Goal: Task Accomplishment & Management: Manage account settings

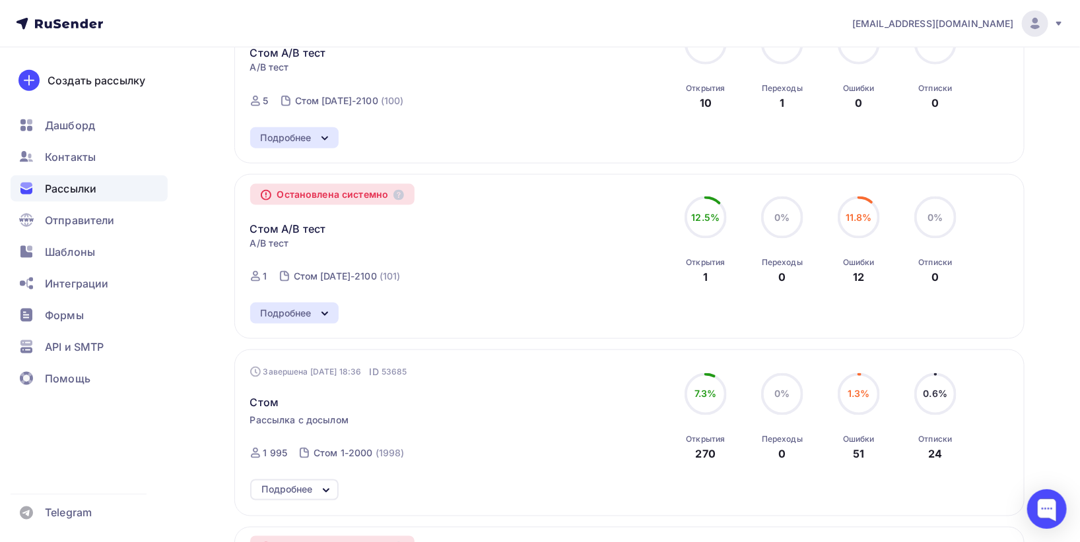
scroll to position [880, 0]
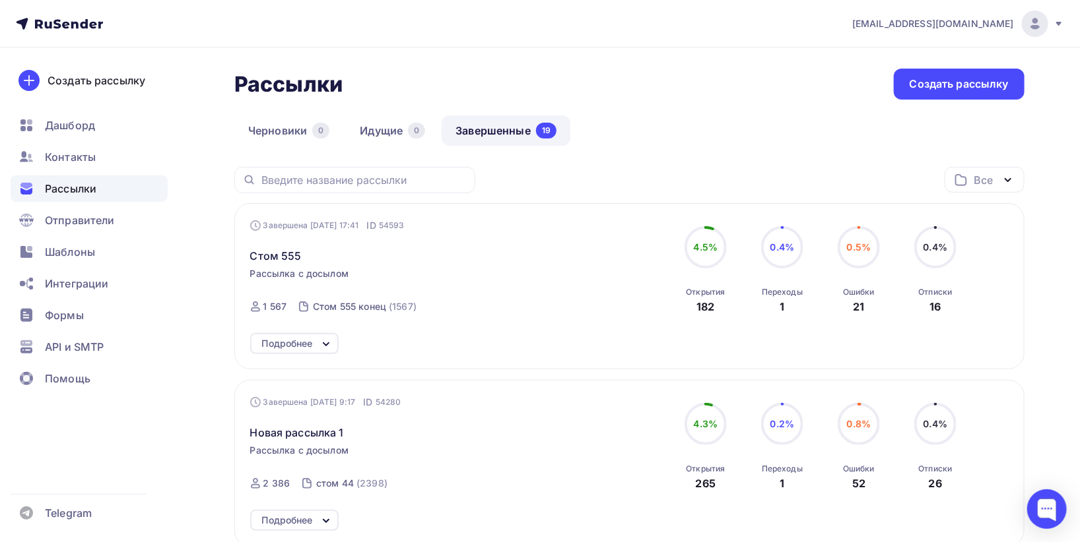
click at [993, 24] on span "[EMAIL_ADDRESS][DOMAIN_NAME]" at bounding box center [933, 23] width 162 height 13
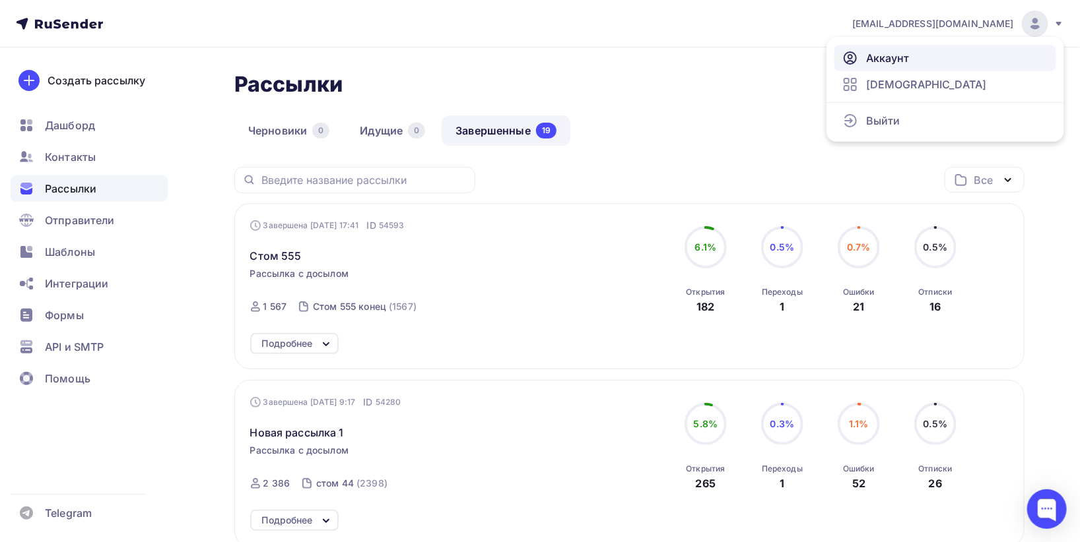
click at [906, 67] on link "Аккаунт" at bounding box center [945, 58] width 222 height 26
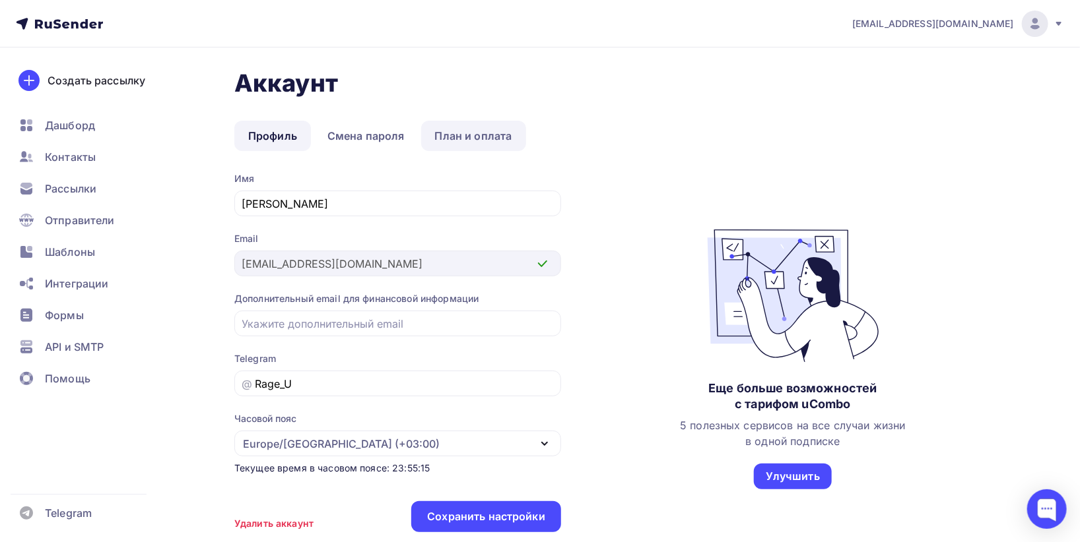
click at [462, 127] on link "План и оплата" at bounding box center [473, 136] width 105 height 30
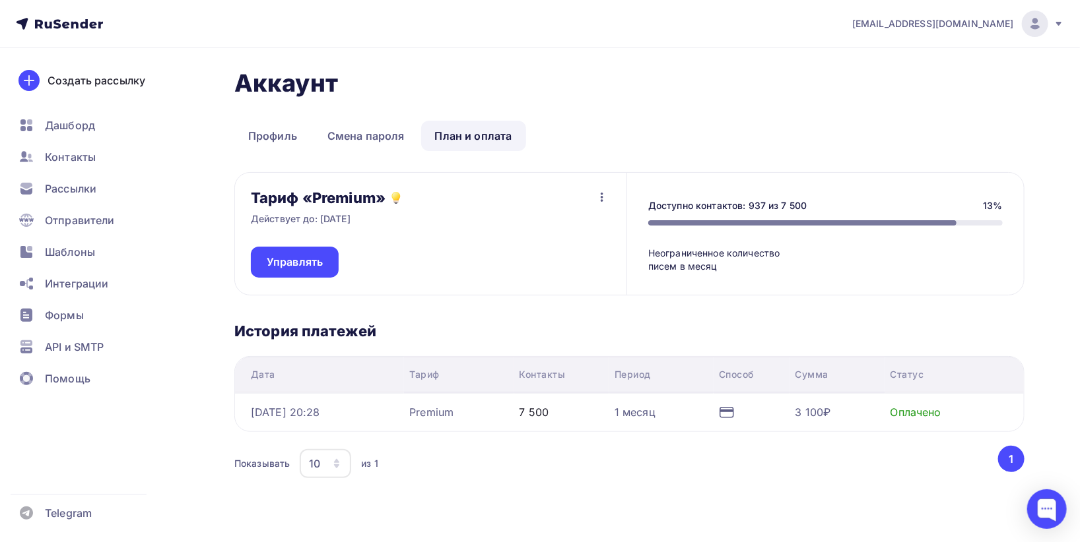
click at [190, 441] on div "Аккаунт Профиль Смена пароля План и оплата Профиль Смена пароля План и оплата Т…" at bounding box center [540, 314] width 1080 height 533
